Goal: Task Accomplishment & Management: Use online tool/utility

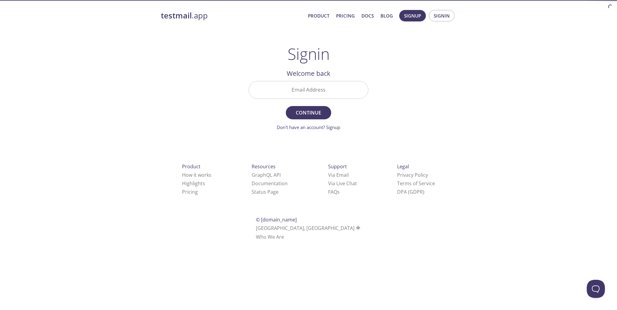
click at [307, 96] on input "Email Address" at bounding box center [308, 89] width 119 height 17
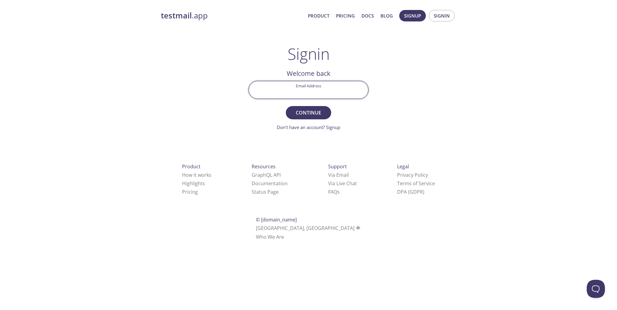
type input "[PERSON_NAME][EMAIL_ADDRESS][DOMAIN_NAME]"
click at [304, 112] on span "Continue" at bounding box center [308, 113] width 32 height 8
click at [302, 90] on input "Signin Security Code" at bounding box center [308, 89] width 119 height 17
paste input "KKNBBQQ"
type input "KKNBBQQ"
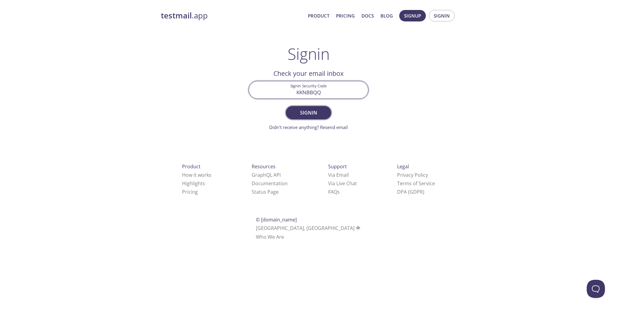
click at [310, 110] on span "Signin" at bounding box center [308, 113] width 32 height 8
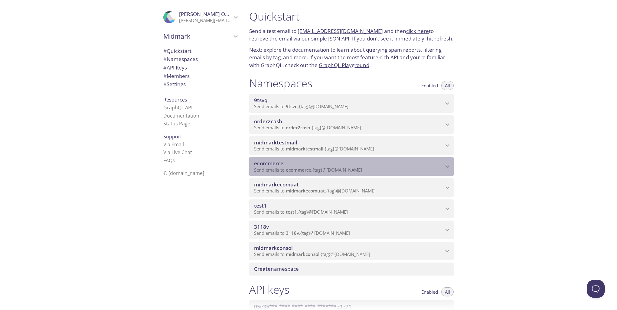
click at [444, 168] on icon "ecommerce namespace" at bounding box center [447, 167] width 8 height 8
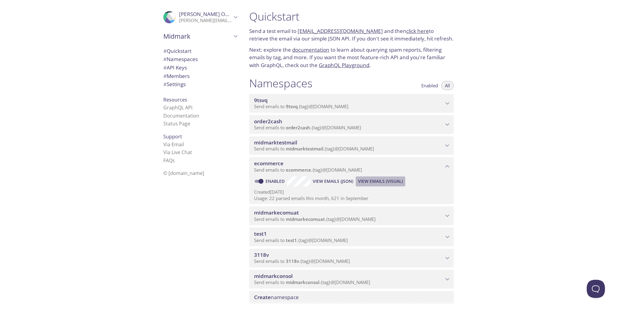
click at [377, 181] on span "View Emails (Visual)" at bounding box center [380, 181] width 45 height 7
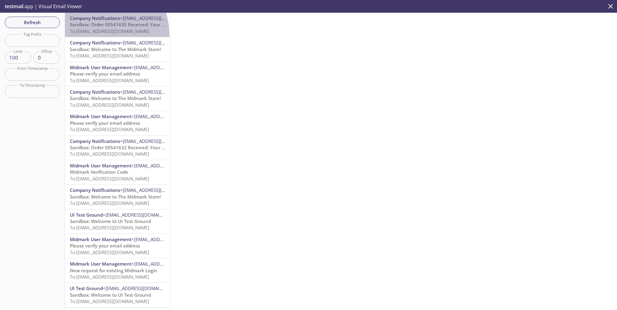
click at [98, 34] on p "Sandbox: Order 00541635 Received: Your order is being processed! To: [EMAIL_ADD…" at bounding box center [117, 27] width 95 height 13
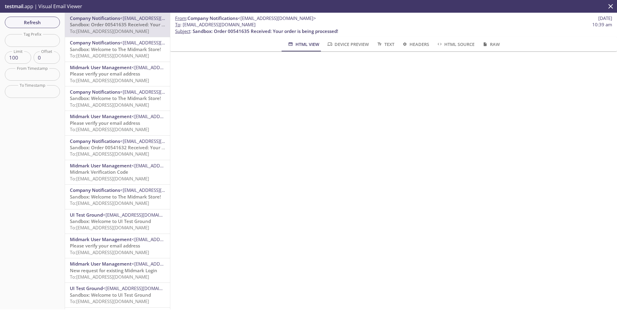
drag, startPoint x: 183, startPoint y: 24, endPoint x: 271, endPoint y: 24, distance: 88.3
click at [255, 24] on span "To : [EMAIL_ADDRESS][DOMAIN_NAME]" at bounding box center [215, 24] width 80 height 6
drag, startPoint x: 271, startPoint y: 24, endPoint x: 264, endPoint y: 25, distance: 6.8
copy span "[EMAIL_ADDRESS][DOMAIN_NAME]"
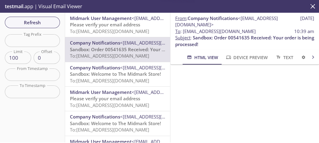
click at [105, 23] on span "Please verify your email address" at bounding box center [105, 24] width 70 height 6
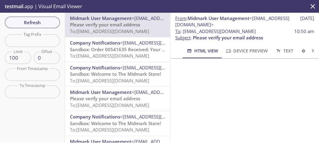
scroll to position [91, 0]
drag, startPoint x: 184, startPoint y: 31, endPoint x: 270, endPoint y: 30, distance: 85.3
click at [255, 30] on span "To : ecommerce.melissa5@inbox.testmail.app" at bounding box center [215, 31] width 80 height 6
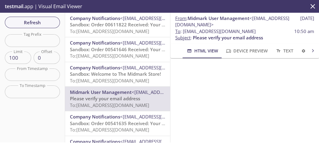
click at [208, 32] on span "To : ecommerce.melissa5@inbox.testmail.app" at bounding box center [215, 31] width 80 height 6
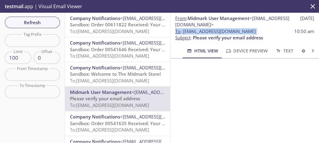
click at [208, 32] on span "To : ecommerce.melissa5@inbox.testmail.app" at bounding box center [215, 31] width 80 height 6
copy span "To : ecommerce.melissa5@inbox.testmail.app"
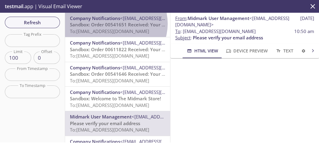
click at [115, 24] on span "Sandbox: Order 00541651 Received: Your order is being processed!" at bounding box center [142, 24] width 145 height 6
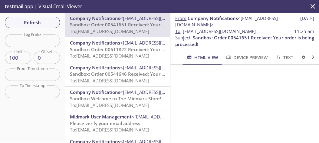
click at [113, 27] on span "Sandbox: Order 00541651 Received: Your order is being processed!" at bounding box center [142, 24] width 145 height 6
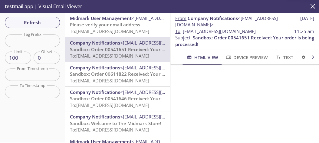
click at [92, 23] on span "Please verify your email address" at bounding box center [105, 24] width 70 height 6
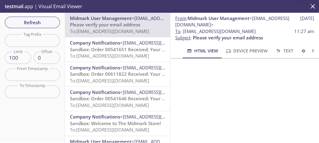
scroll to position [91, 0]
drag, startPoint x: 191, startPoint y: 34, endPoint x: 267, endPoint y: 30, distance: 76.0
click at [267, 30] on span "To : ecommerce.chloe5@inbox.testmail.app 11:27 am" at bounding box center [244, 31] width 139 height 6
drag, startPoint x: 267, startPoint y: 30, endPoint x: 261, endPoint y: 31, distance: 5.8
